Goal: Navigation & Orientation: Understand site structure

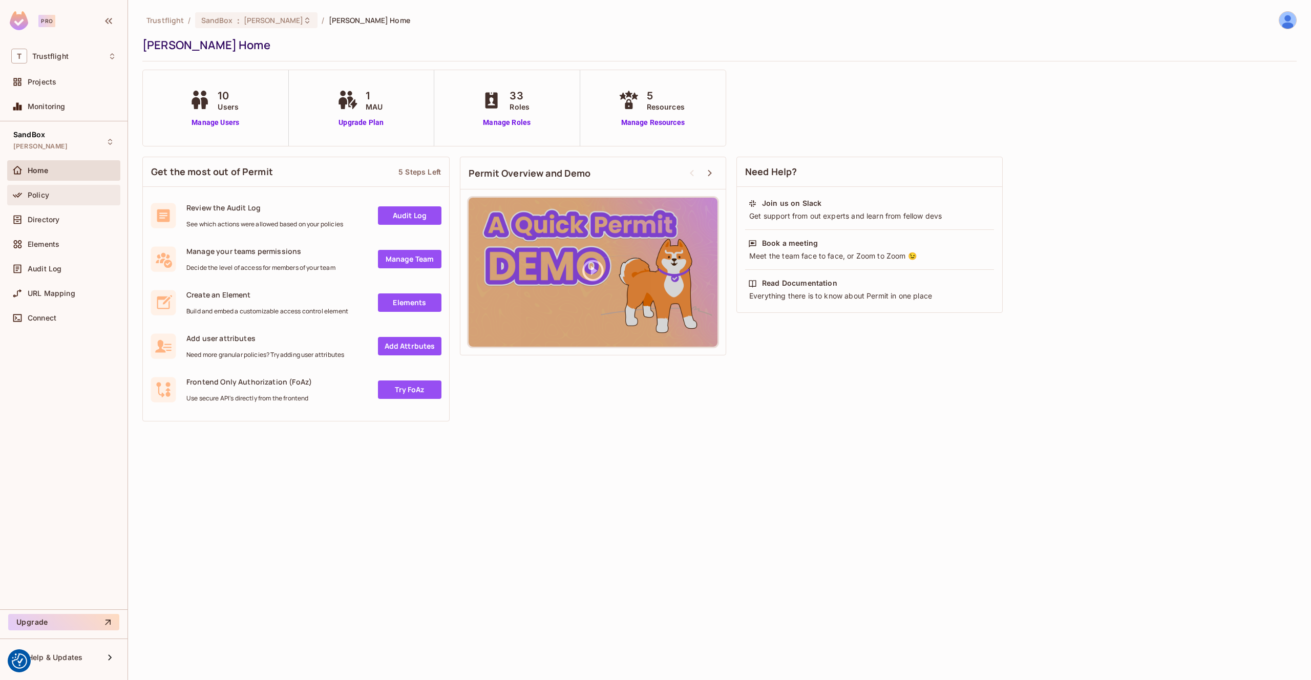
click at [41, 197] on span "Policy" at bounding box center [39, 195] width 22 height 8
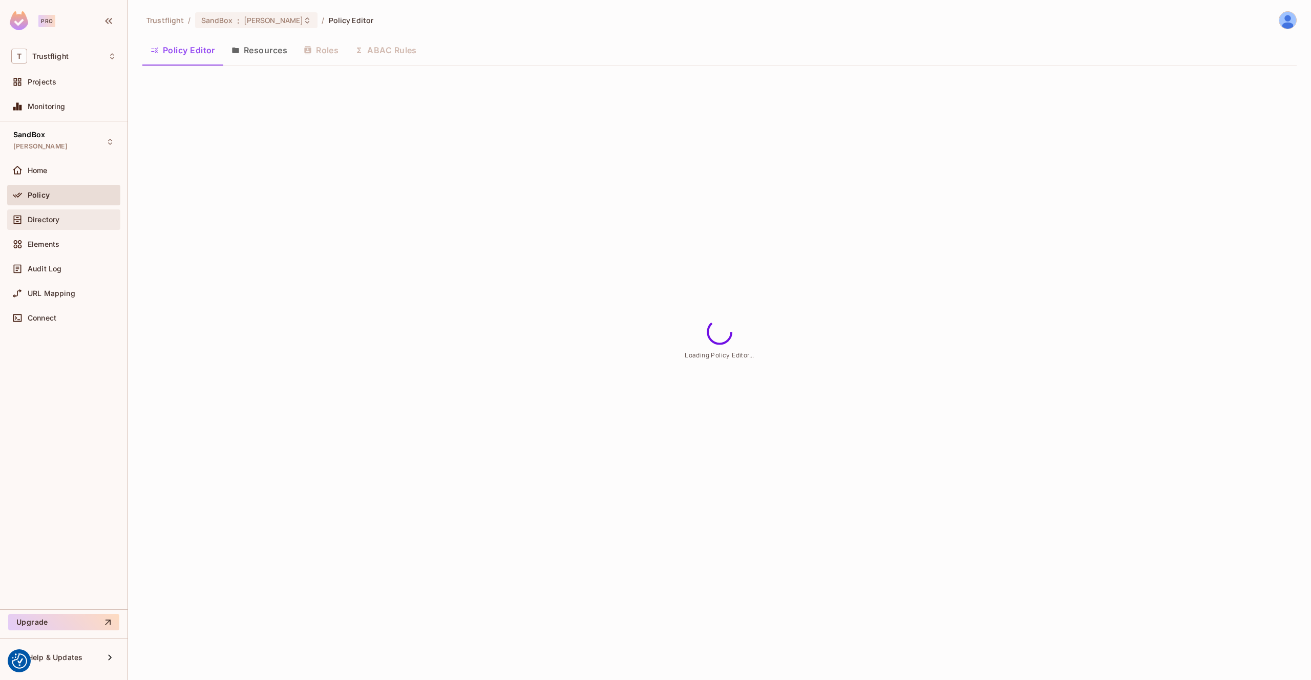
click at [50, 216] on span "Directory" at bounding box center [44, 220] width 32 height 8
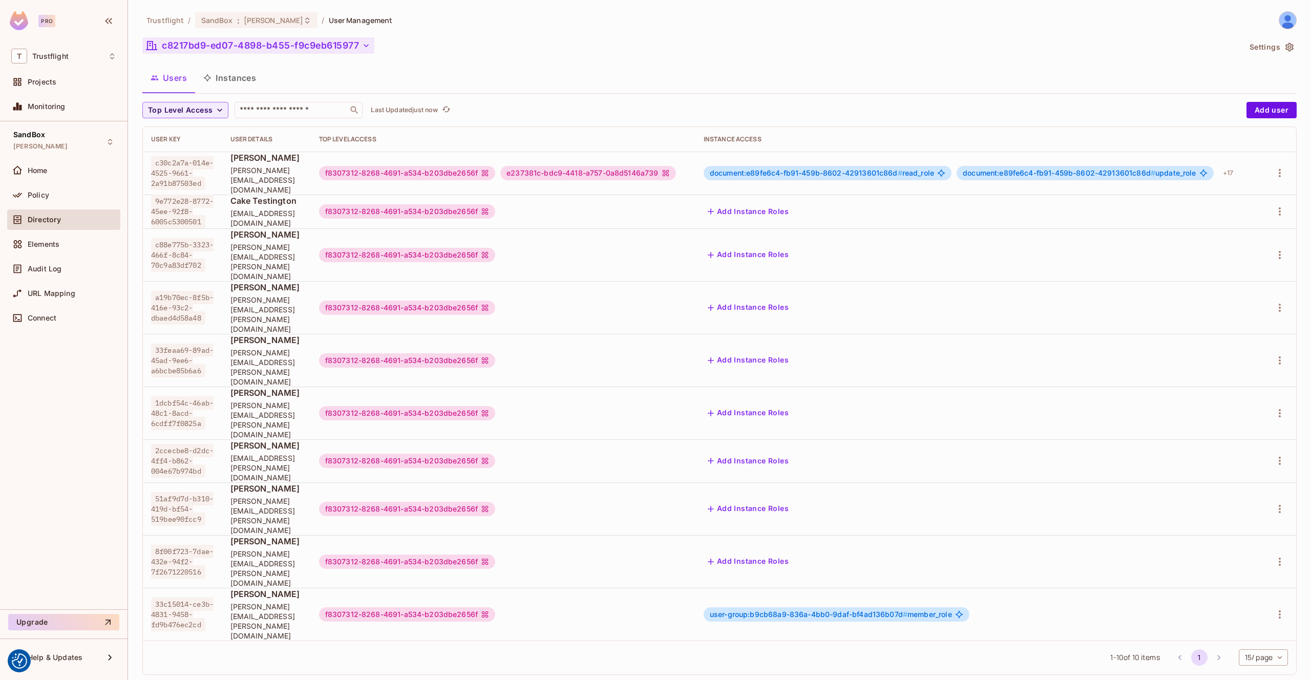
click at [321, 47] on button "c8217bd9-ed07-4898-b455-f9c9eb615977" at bounding box center [258, 45] width 232 height 16
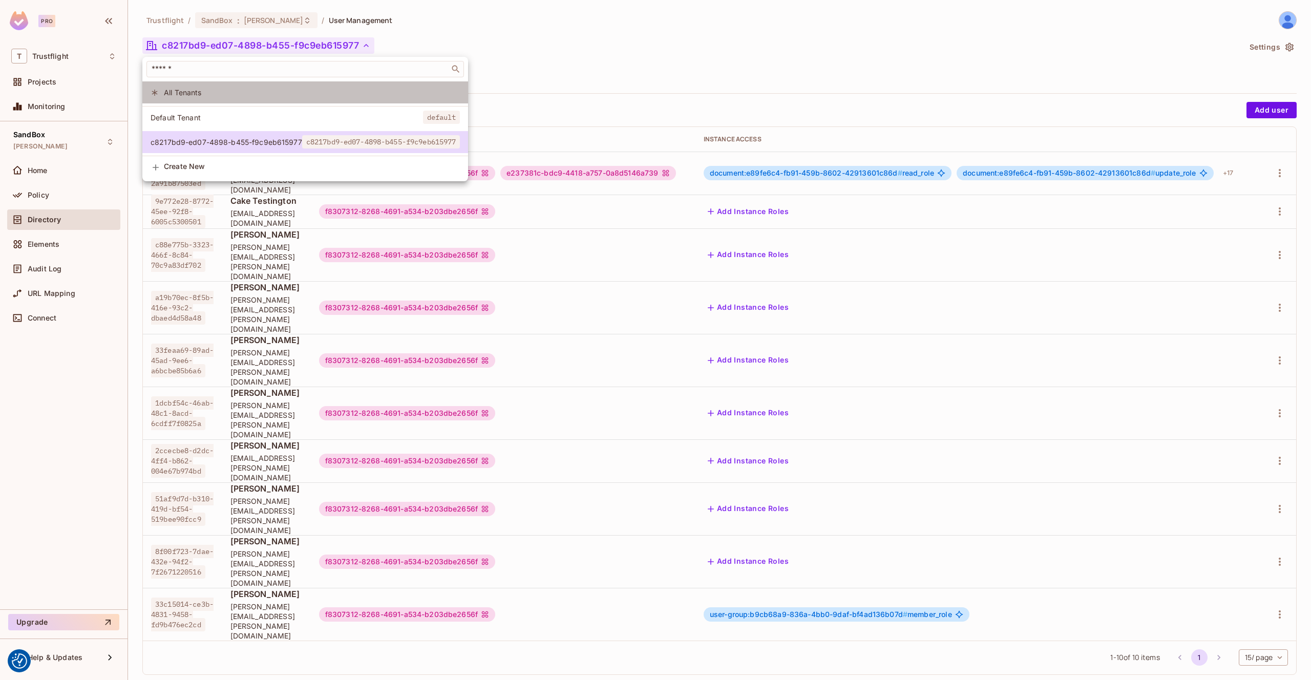
click at [252, 96] on span "All Tenants" at bounding box center [312, 93] width 296 height 10
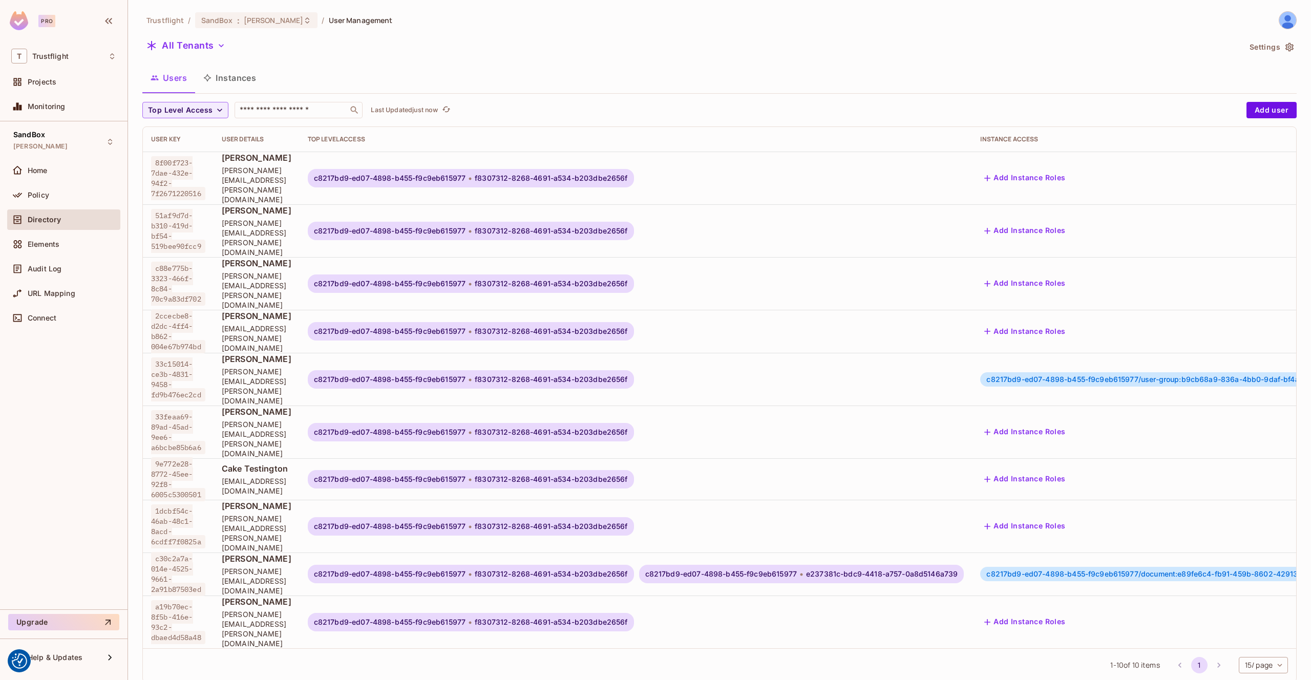
click at [238, 78] on button "Instances" at bounding box center [229, 78] width 69 height 26
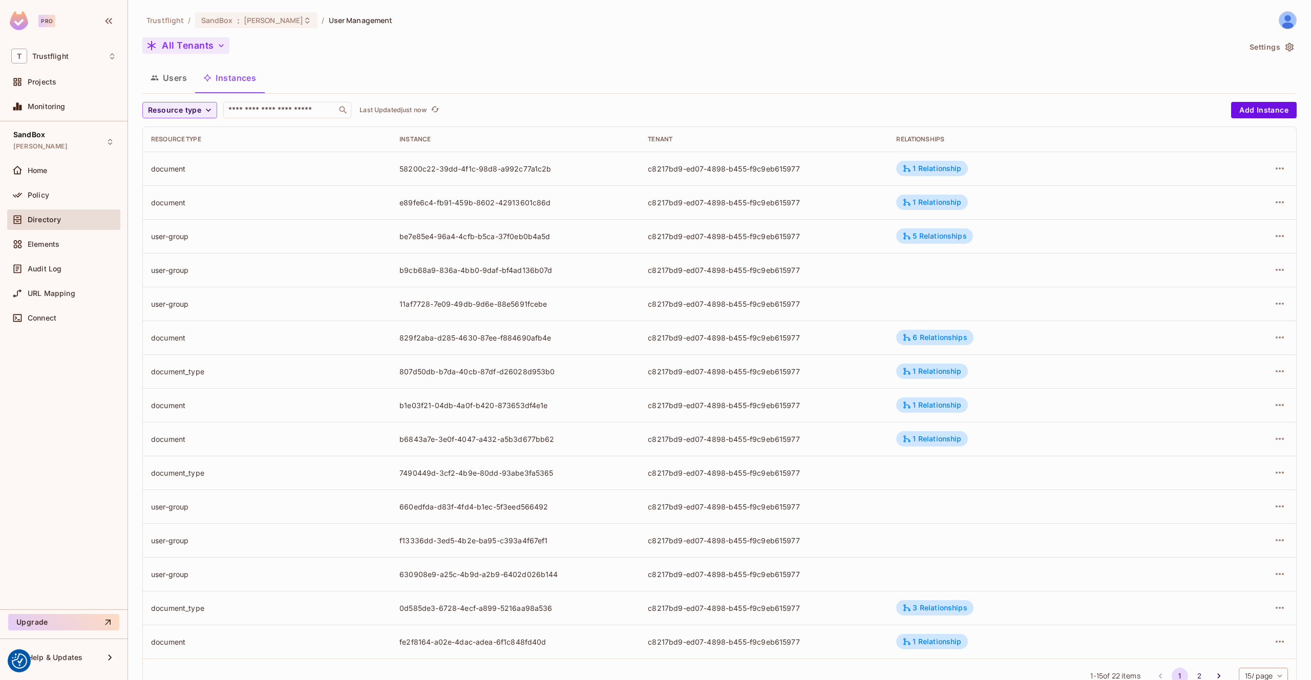
click at [184, 37] on button "All Tenants" at bounding box center [185, 45] width 87 height 16
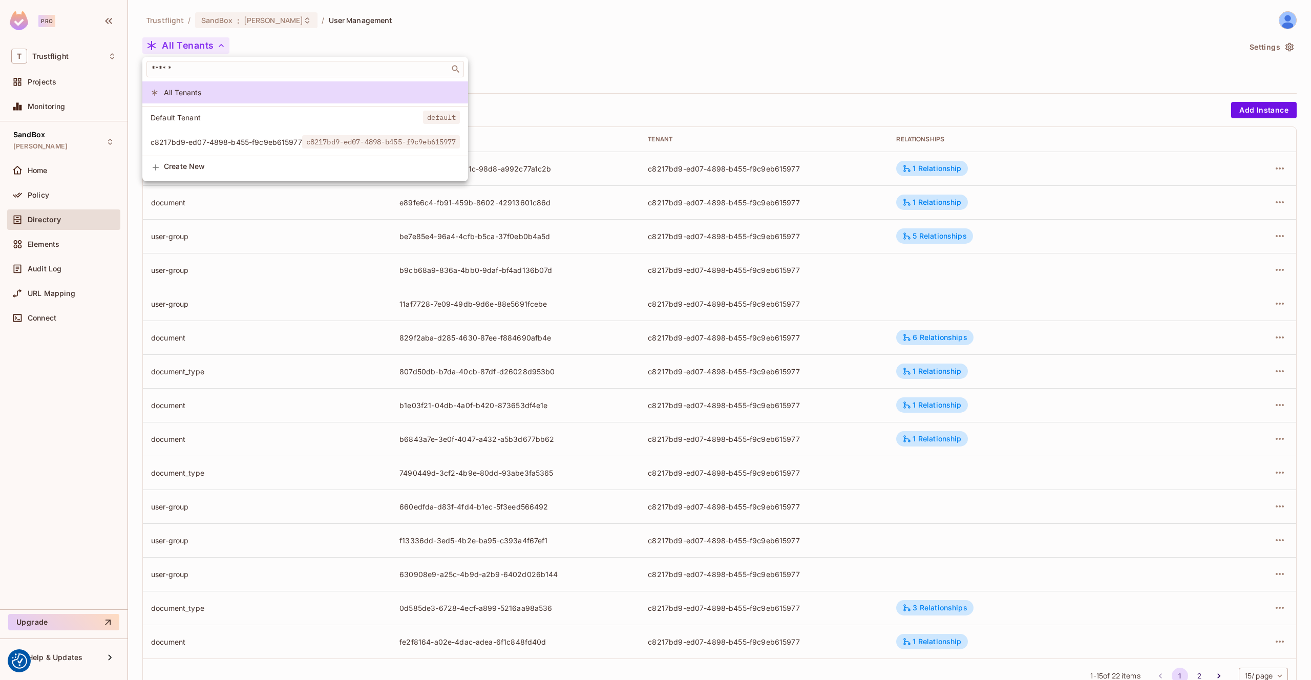
click at [203, 144] on span "c8217bd9-ed07-4898-b455-f9c9eb615977" at bounding box center [227, 142] width 152 height 10
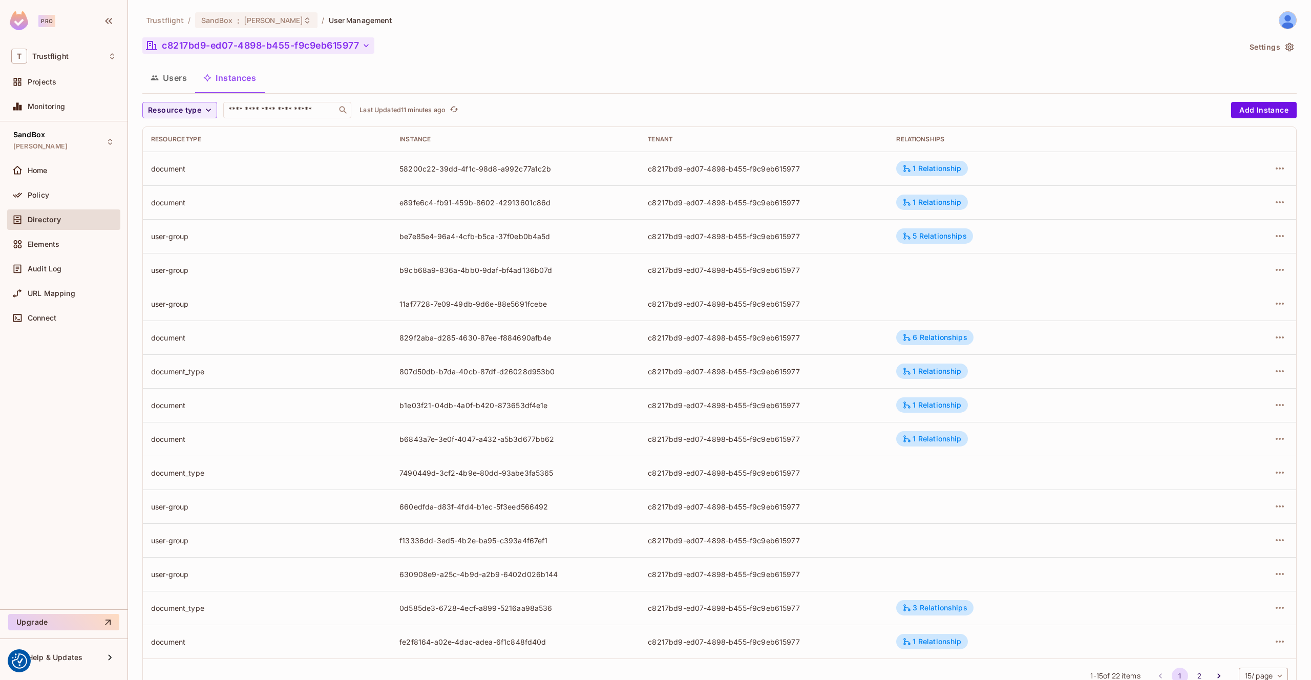
click at [359, 43] on button "c8217bd9-ed07-4898-b455-f9c9eb615977" at bounding box center [258, 45] width 232 height 16
click at [357, 44] on button "c8217bd9-ed07-4898-b455-f9c9eb615977" at bounding box center [258, 45] width 232 height 16
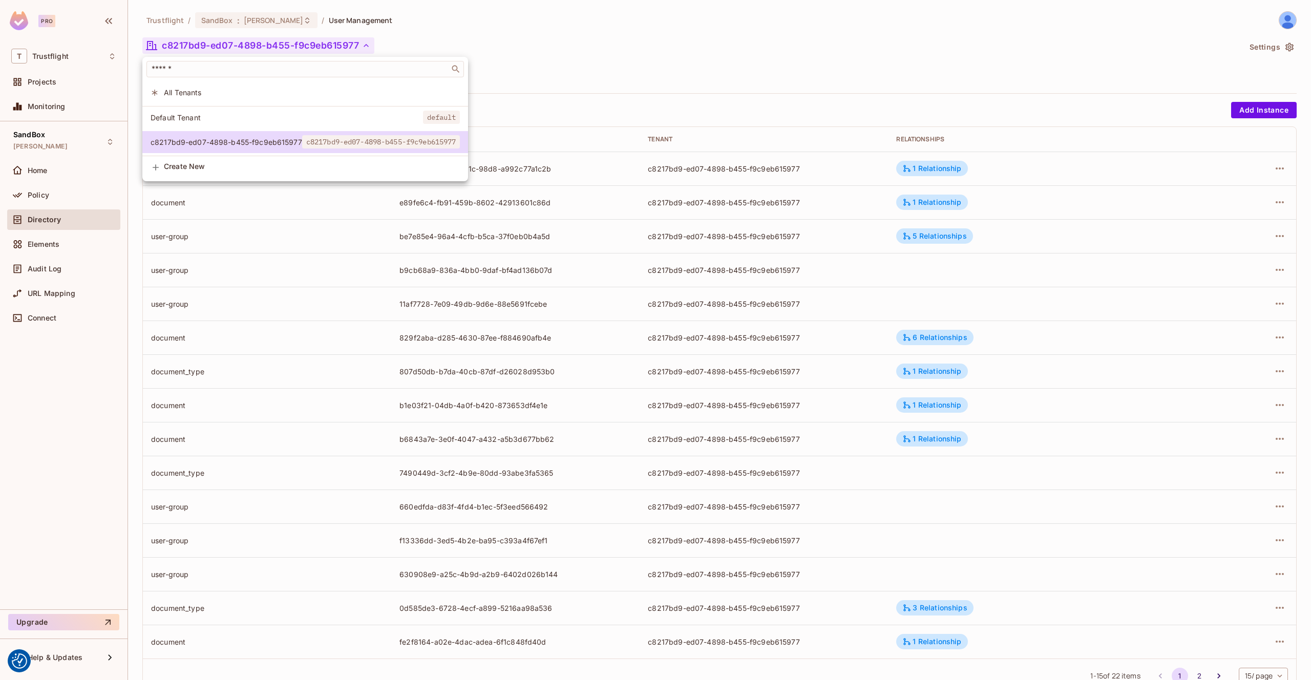
click at [357, 44] on div at bounding box center [655, 340] width 1311 height 680
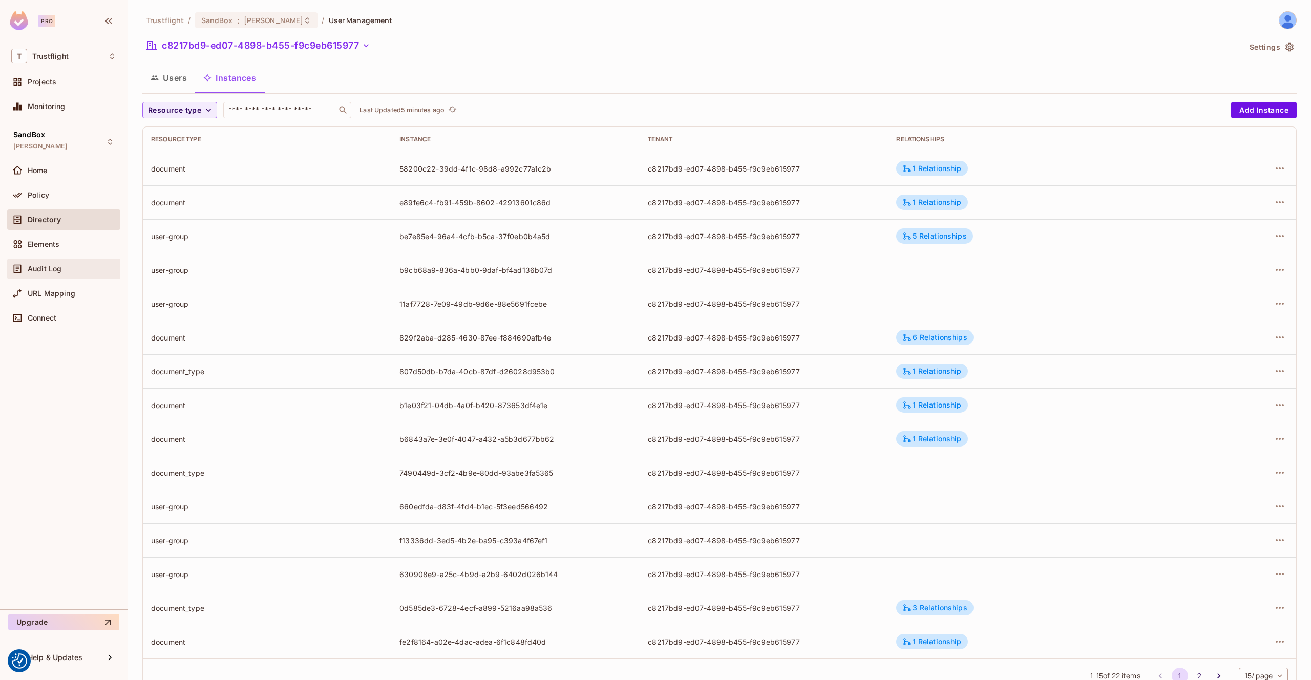
click at [40, 263] on div "Audit Log" at bounding box center [63, 269] width 105 height 12
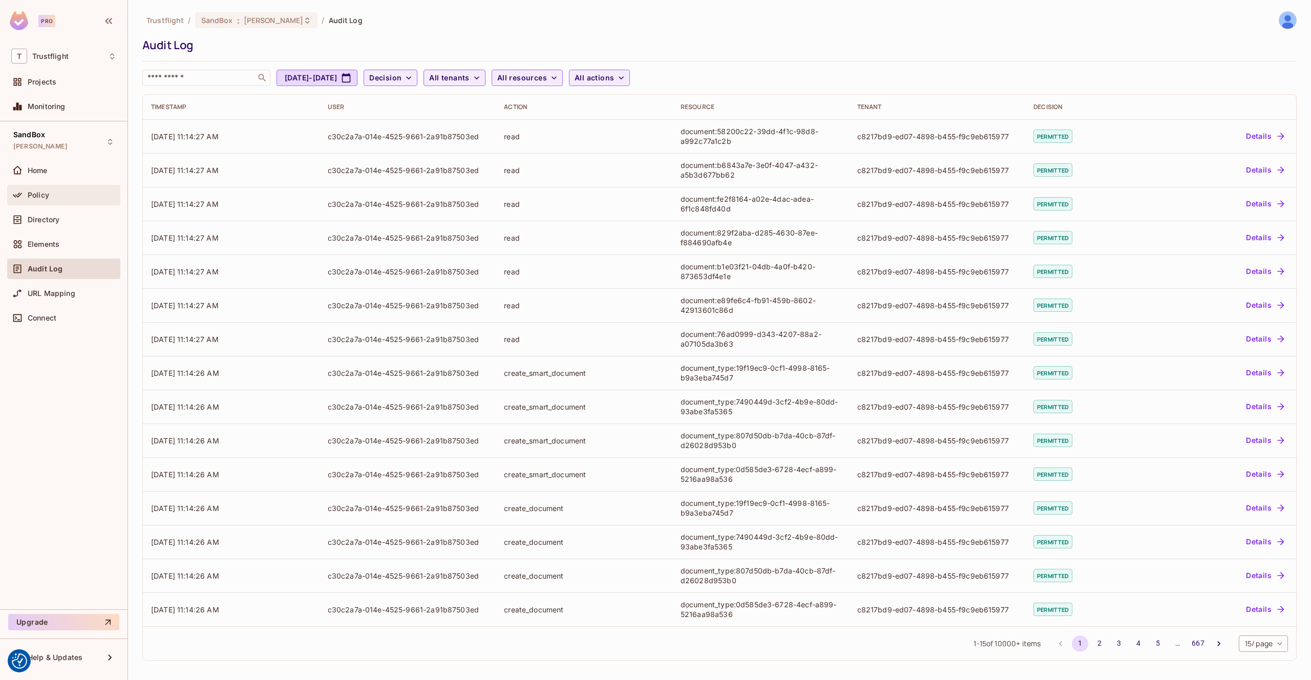
click at [44, 199] on span "Policy" at bounding box center [39, 195] width 22 height 8
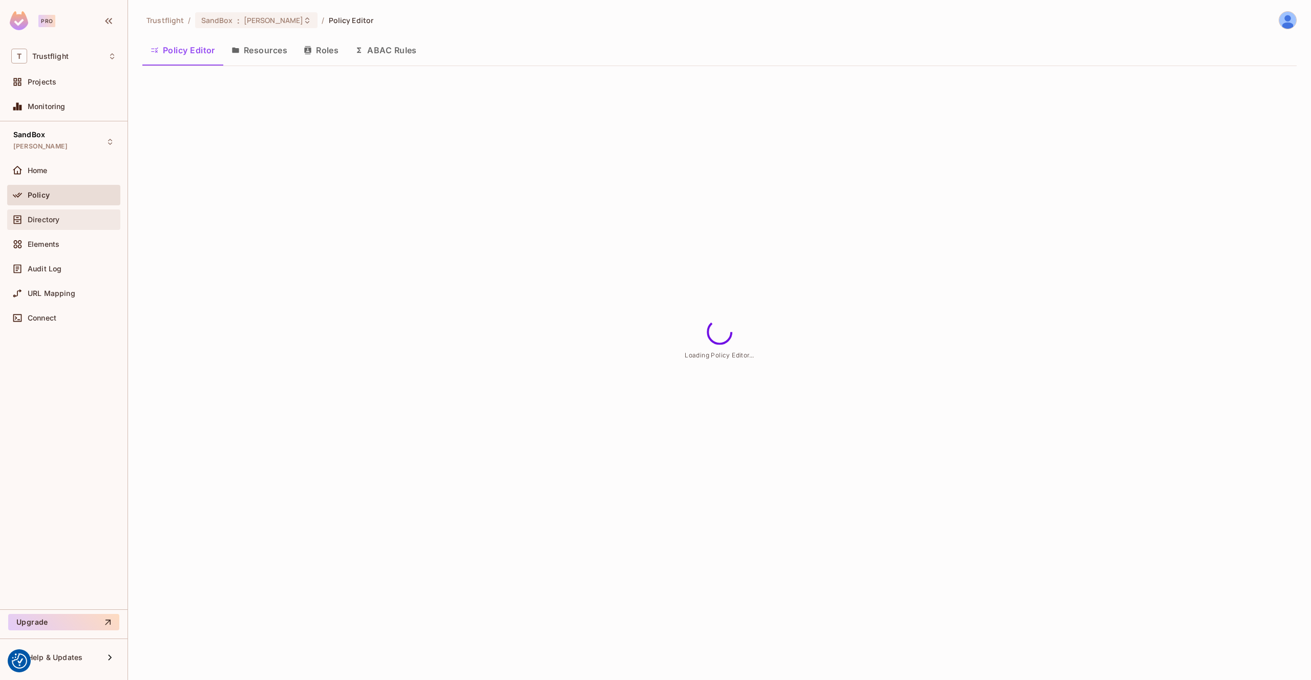
click at [68, 214] on div "Directory" at bounding box center [63, 220] width 105 height 12
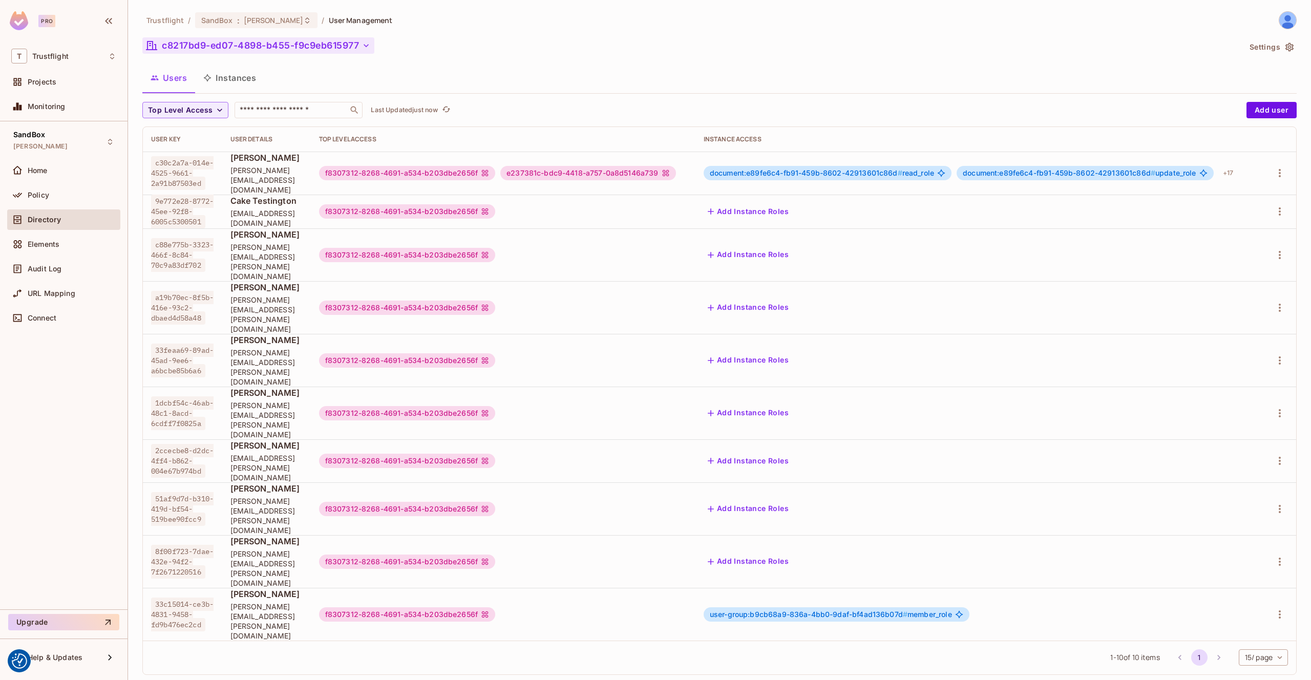
click at [368, 43] on icon "button" at bounding box center [366, 45] width 10 height 10
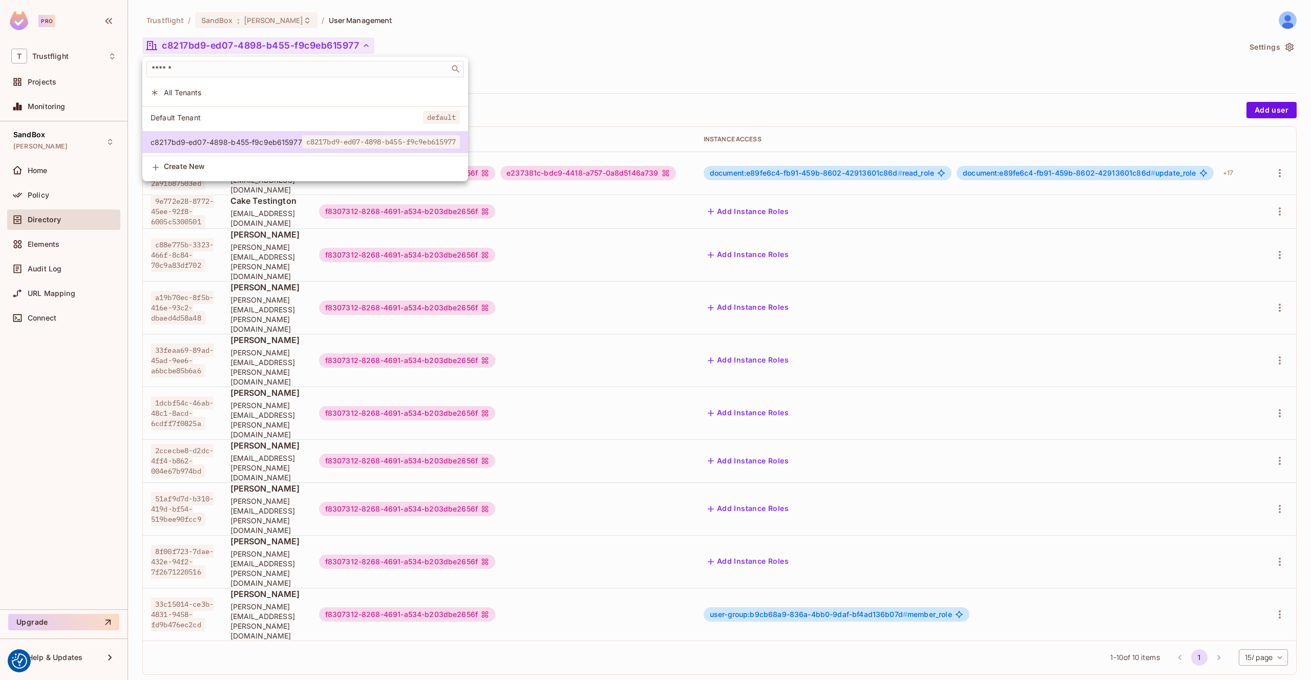
click at [368, 43] on div at bounding box center [655, 340] width 1311 height 680
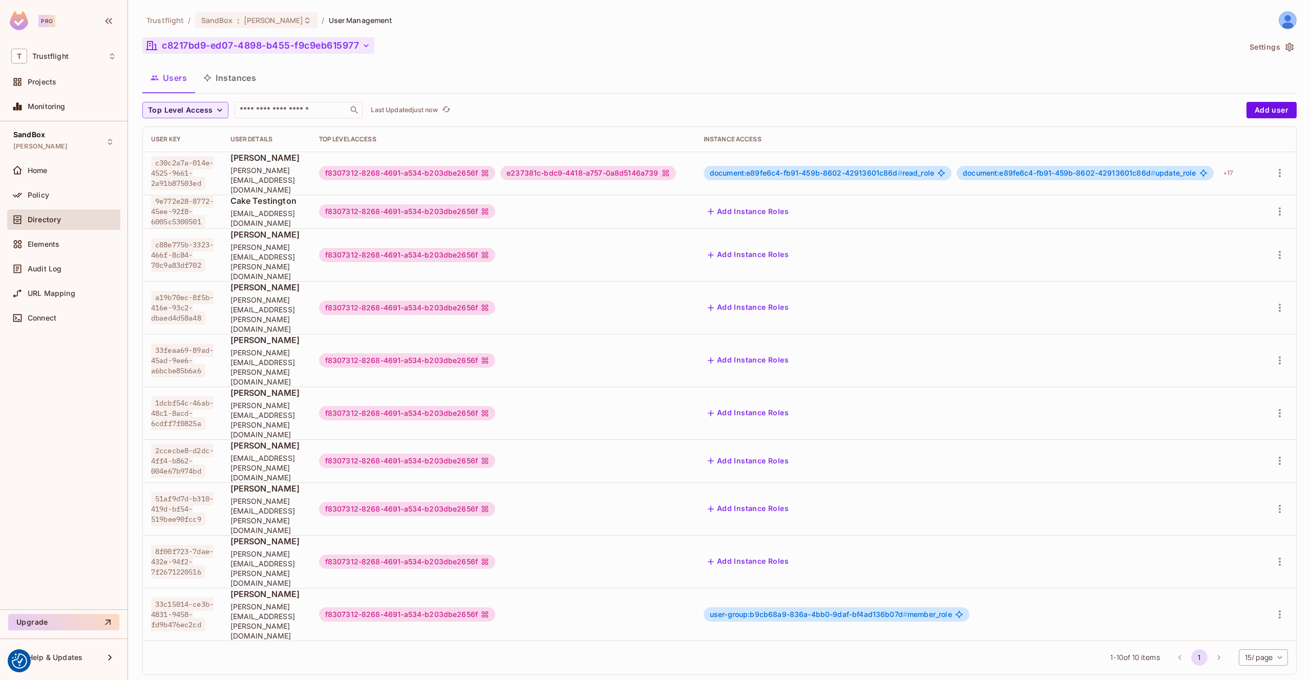
click at [371, 45] on icon "button" at bounding box center [366, 45] width 10 height 10
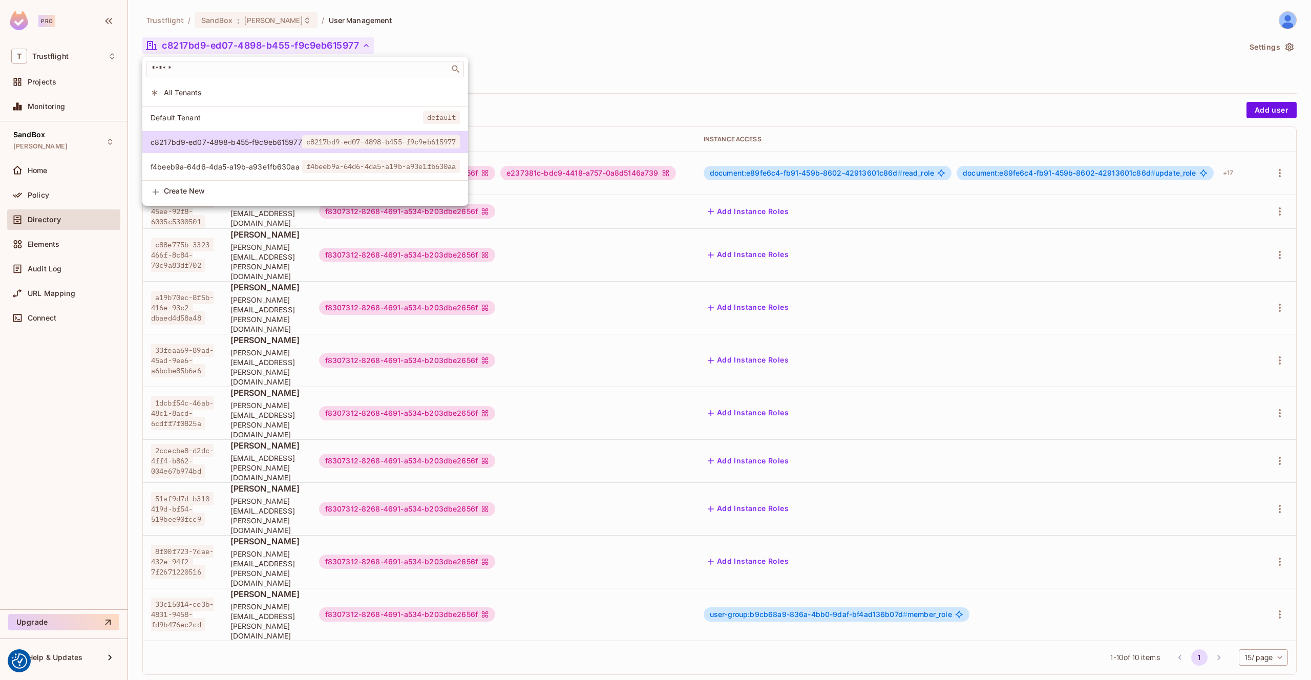
click at [620, 66] on div at bounding box center [655, 340] width 1311 height 680
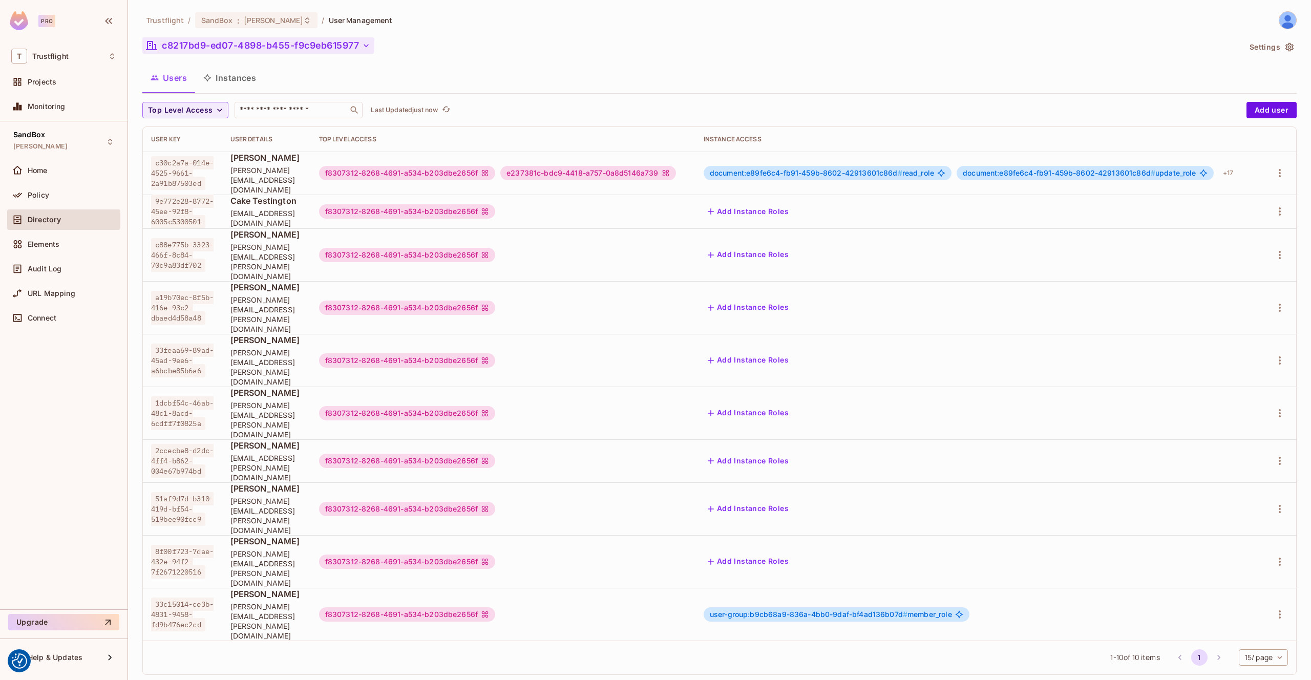
click at [371, 43] on icon "button" at bounding box center [366, 45] width 10 height 10
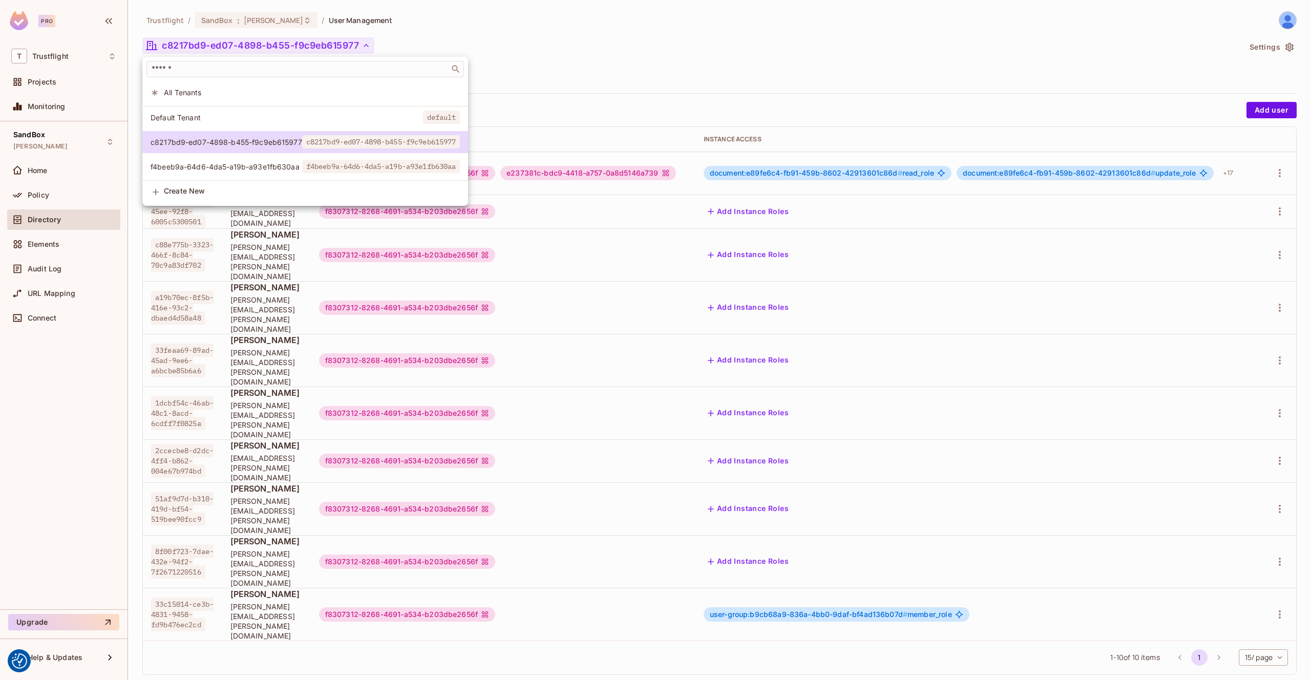
click at [580, 55] on div at bounding box center [655, 340] width 1311 height 680
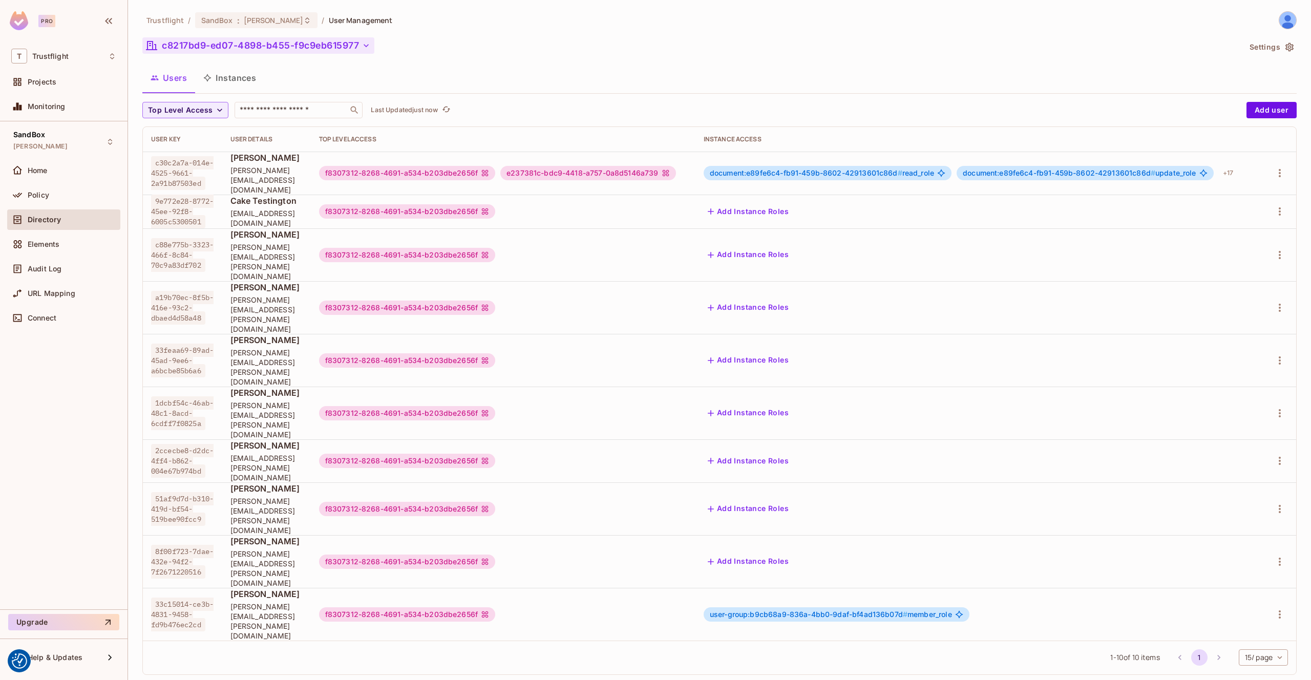
click at [369, 47] on icon "button" at bounding box center [366, 45] width 10 height 10
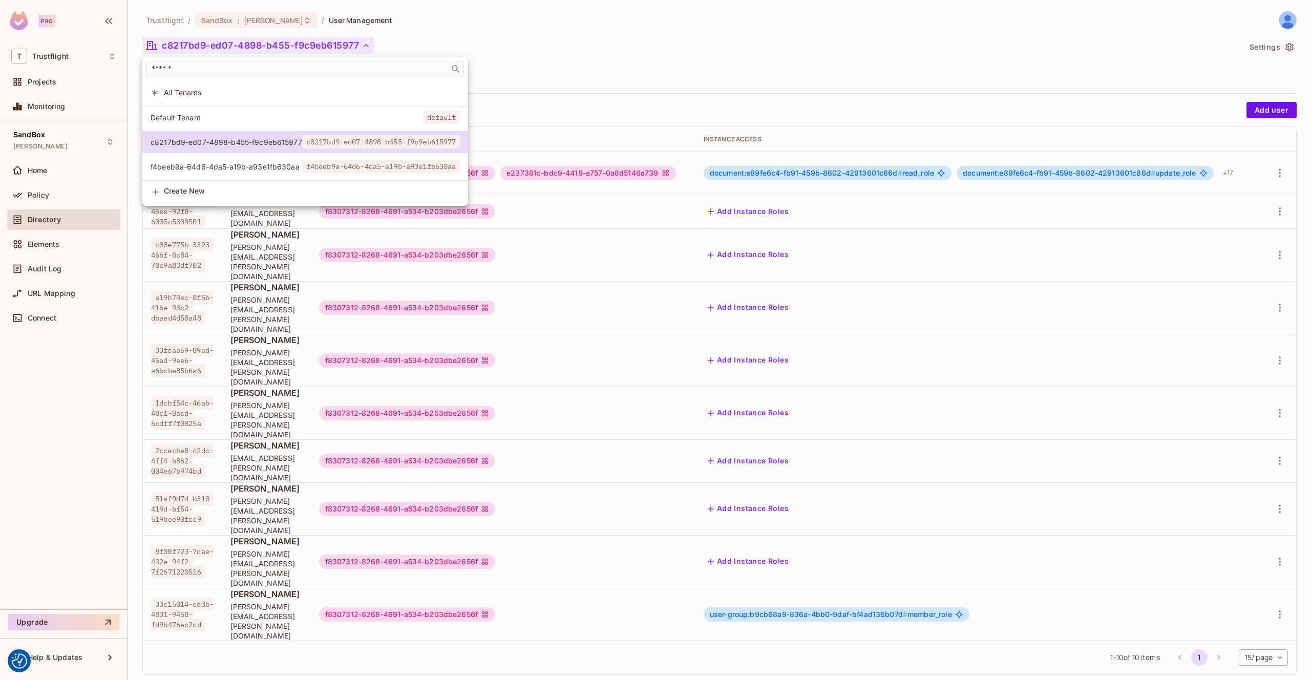
click at [657, 27] on div at bounding box center [655, 340] width 1311 height 680
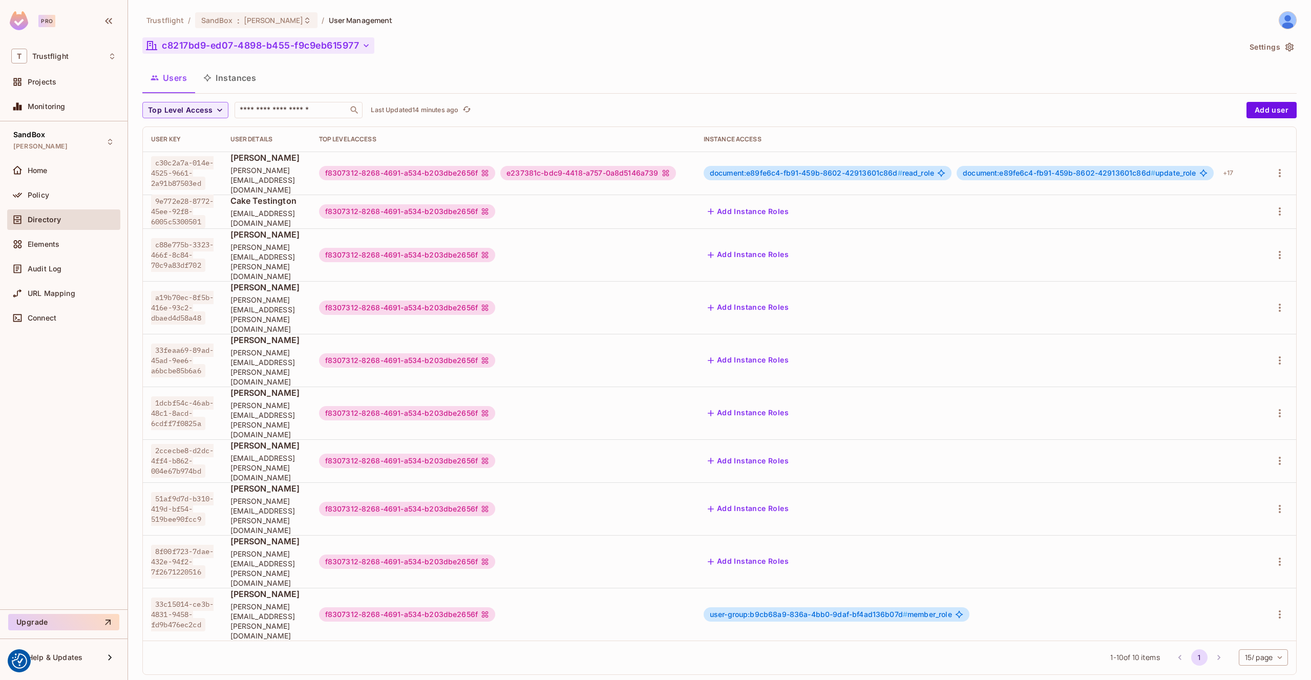
scroll to position [0, 4]
